Goal: Task Accomplishment & Management: Use online tool/utility

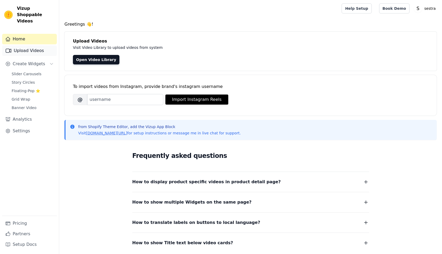
click at [31, 47] on link "Upload Videos" at bounding box center [29, 50] width 55 height 11
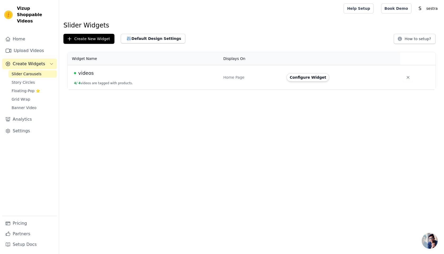
click at [27, 50] on div "Home Upload Videos Create Widgets Slider Carousels Story Circles Floating-Pop ⭐…" at bounding box center [29, 125] width 55 height 182
click at [27, 46] on link "Upload Videos" at bounding box center [29, 50] width 55 height 11
